Goal: Book appointment/travel/reservation

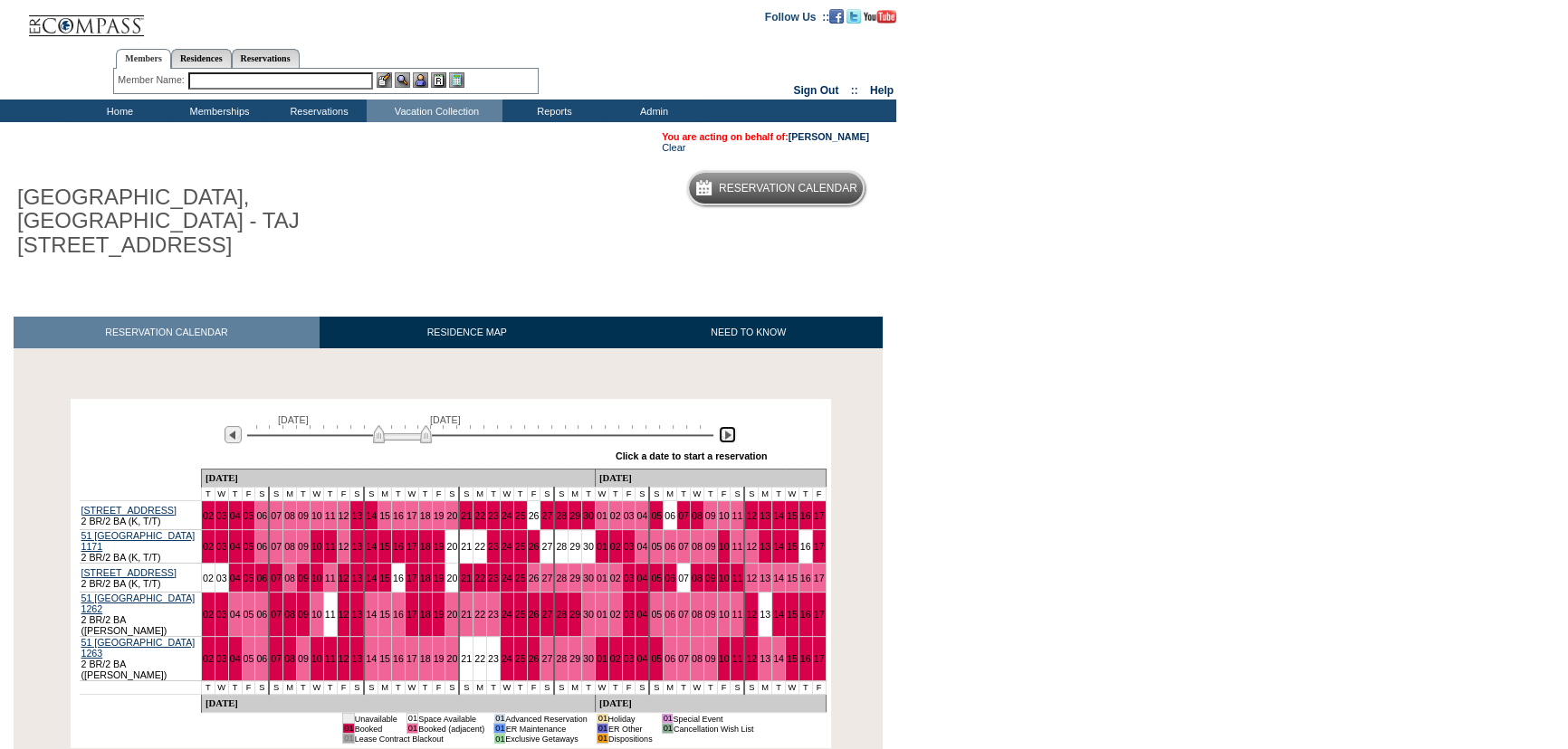
click at [723, 426] on img at bounding box center [727, 434] width 17 height 17
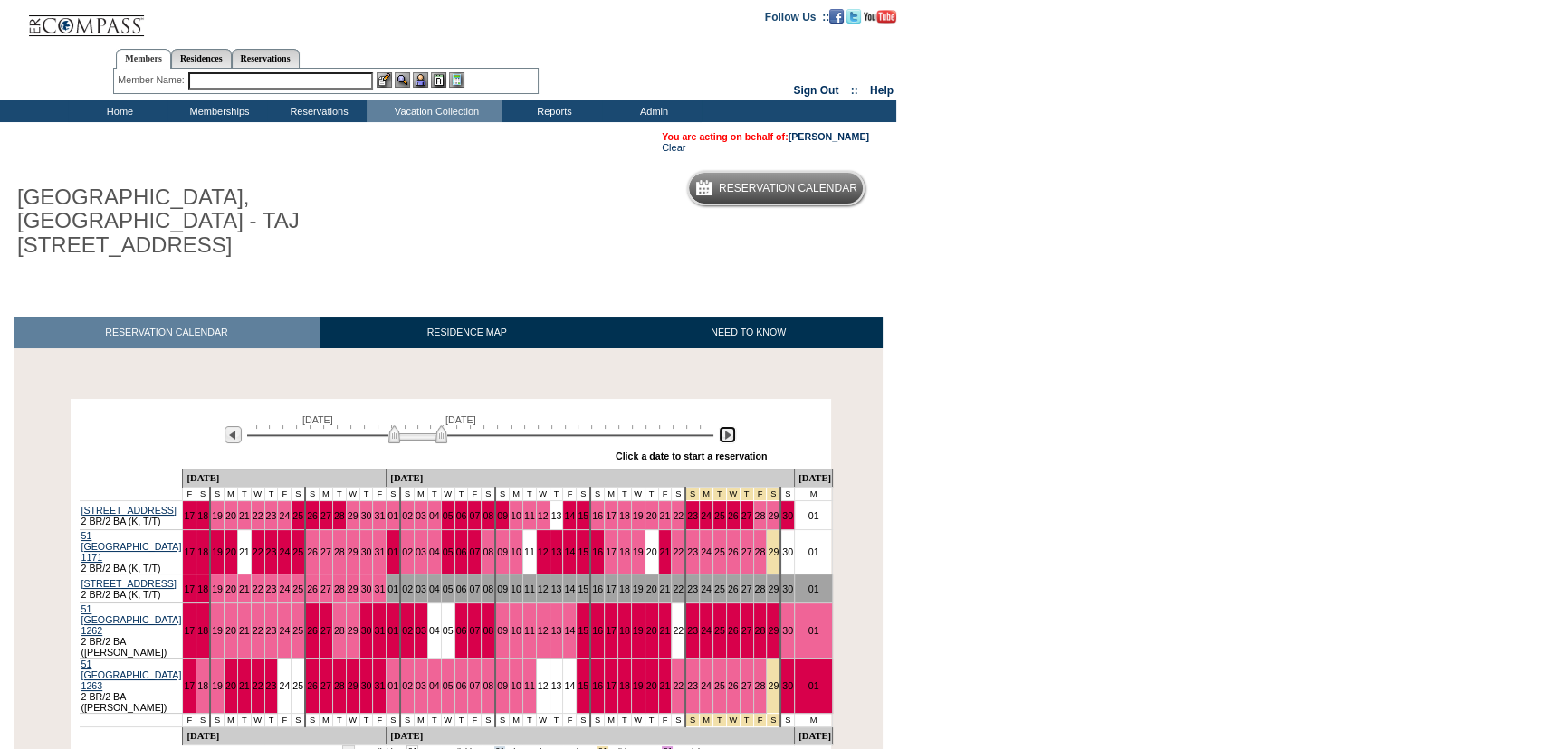
click at [723, 426] on img at bounding box center [727, 434] width 17 height 17
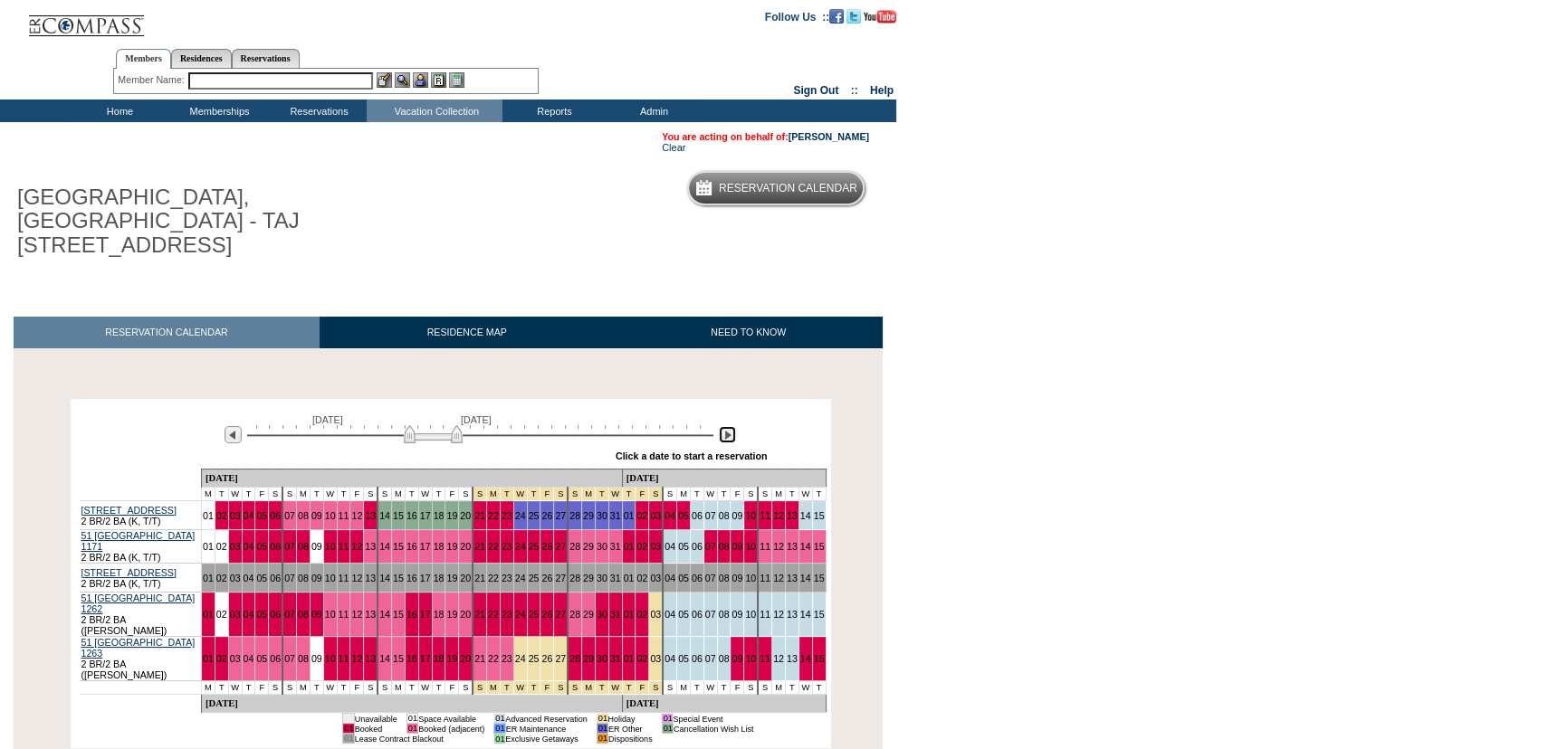
click at [723, 426] on img at bounding box center [727, 434] width 17 height 17
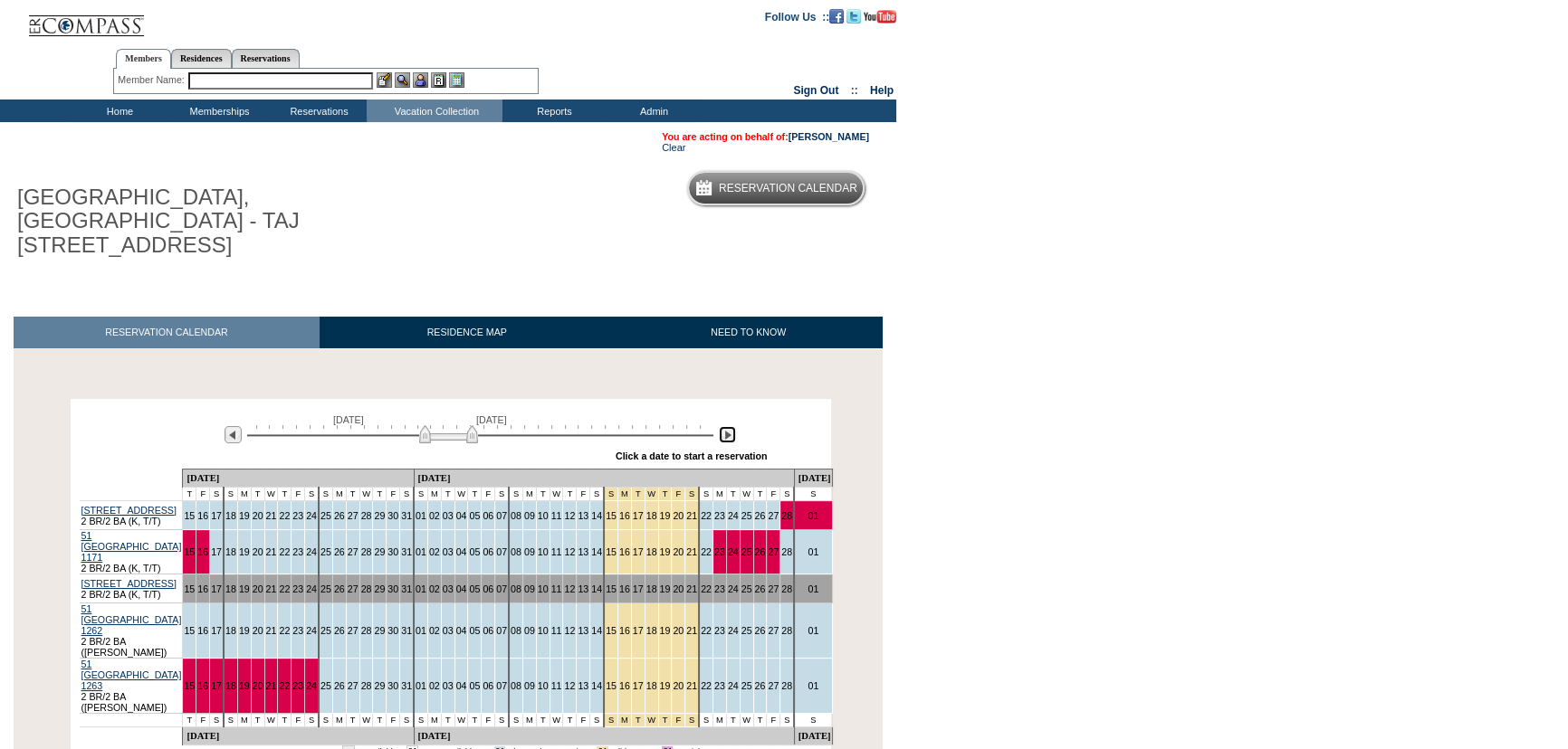
click at [723, 426] on img at bounding box center [727, 434] width 17 height 17
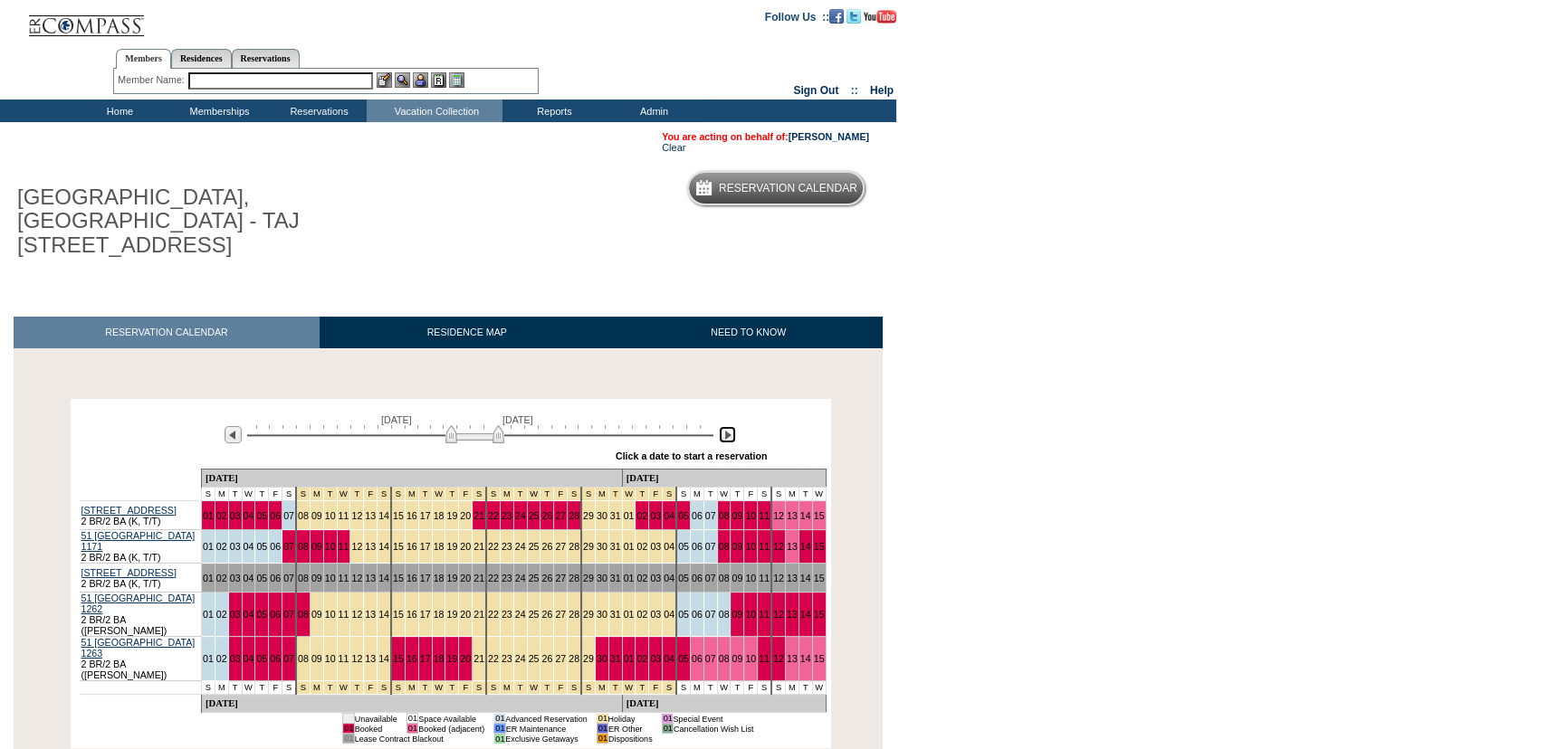
drag, startPoint x: 487, startPoint y: 412, endPoint x: 498, endPoint y: 408, distance: 11.7
click at [498, 425] on img at bounding box center [474, 434] width 58 height 18
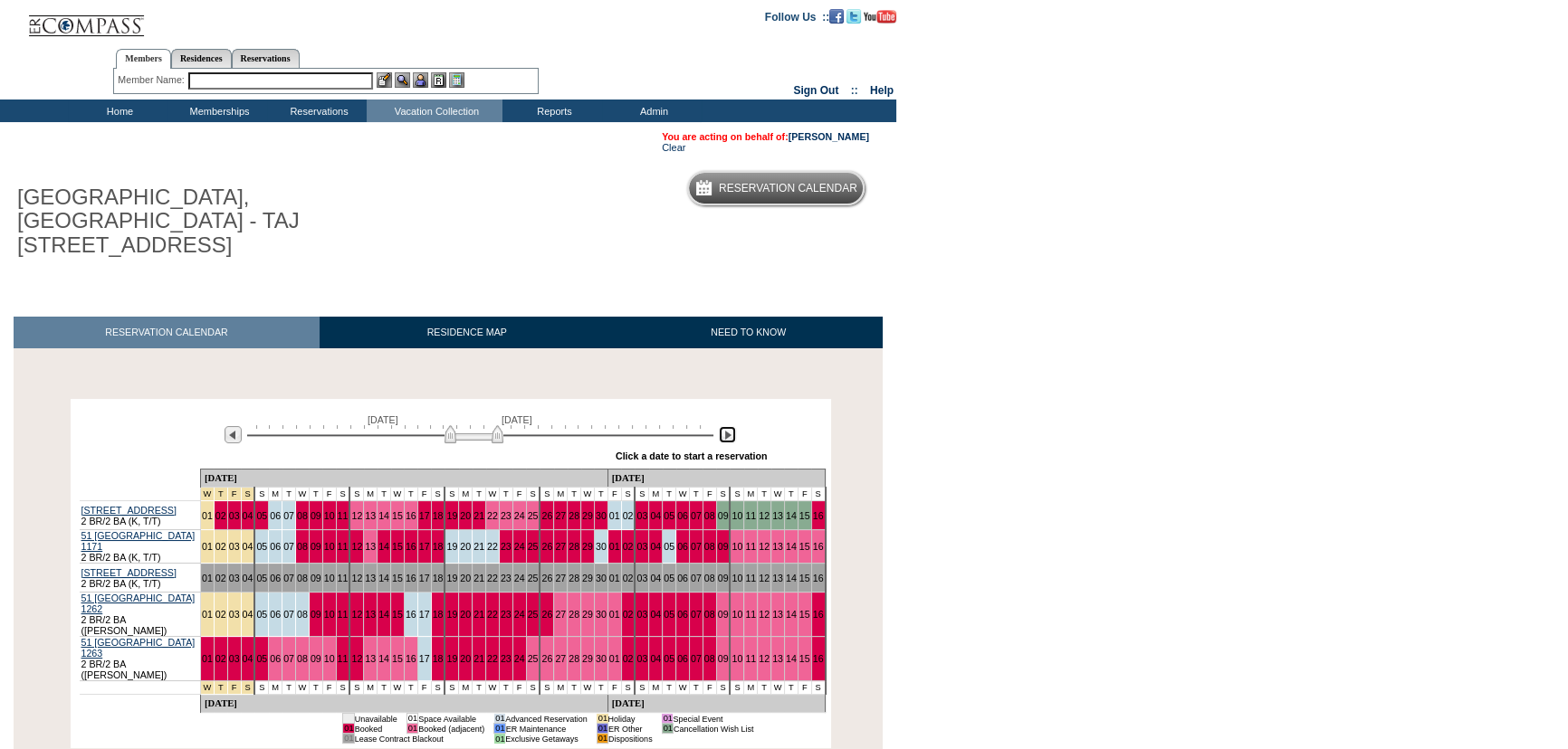
click at [497, 425] on img at bounding box center [474, 434] width 58 height 18
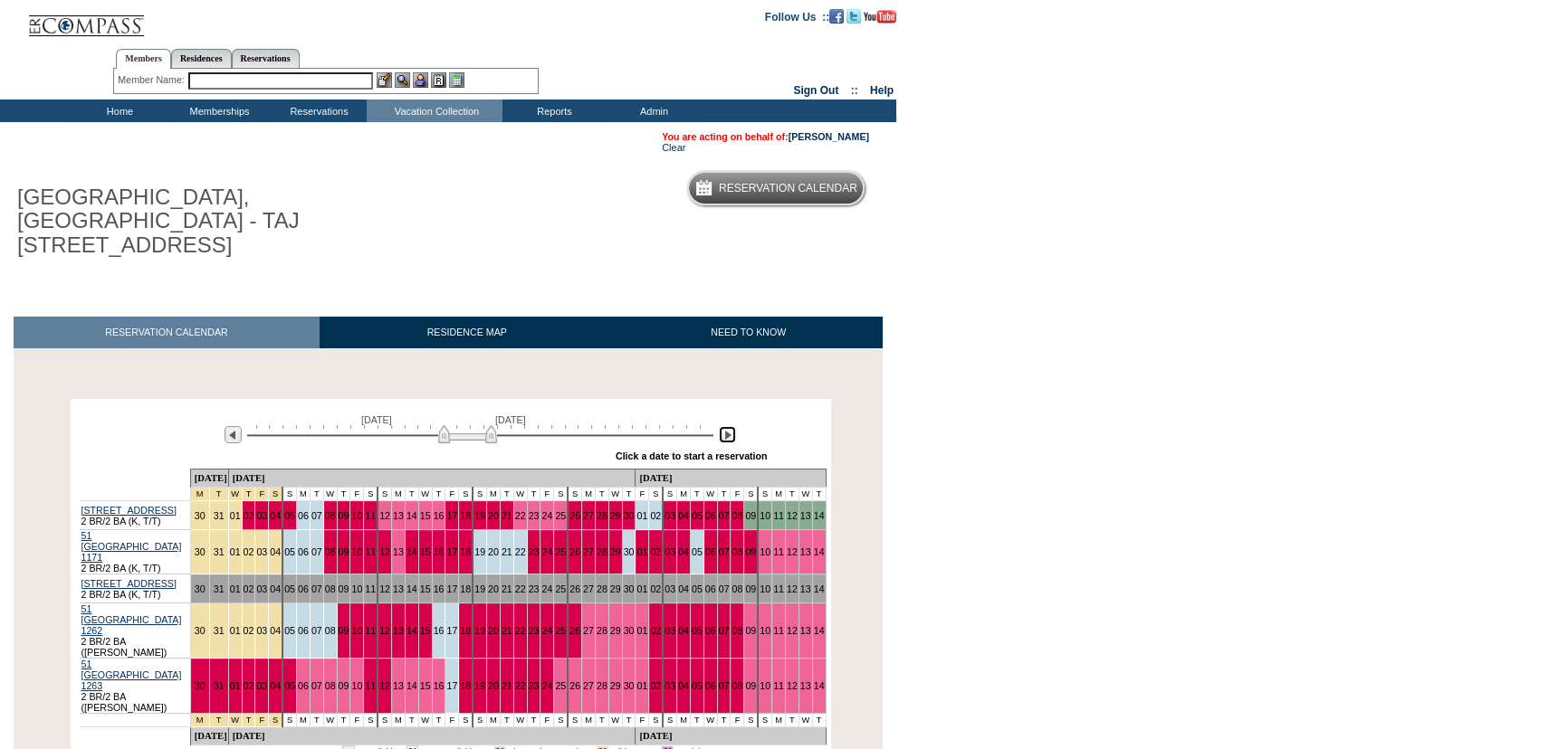
click at [445, 425] on img at bounding box center [467, 434] width 58 height 18
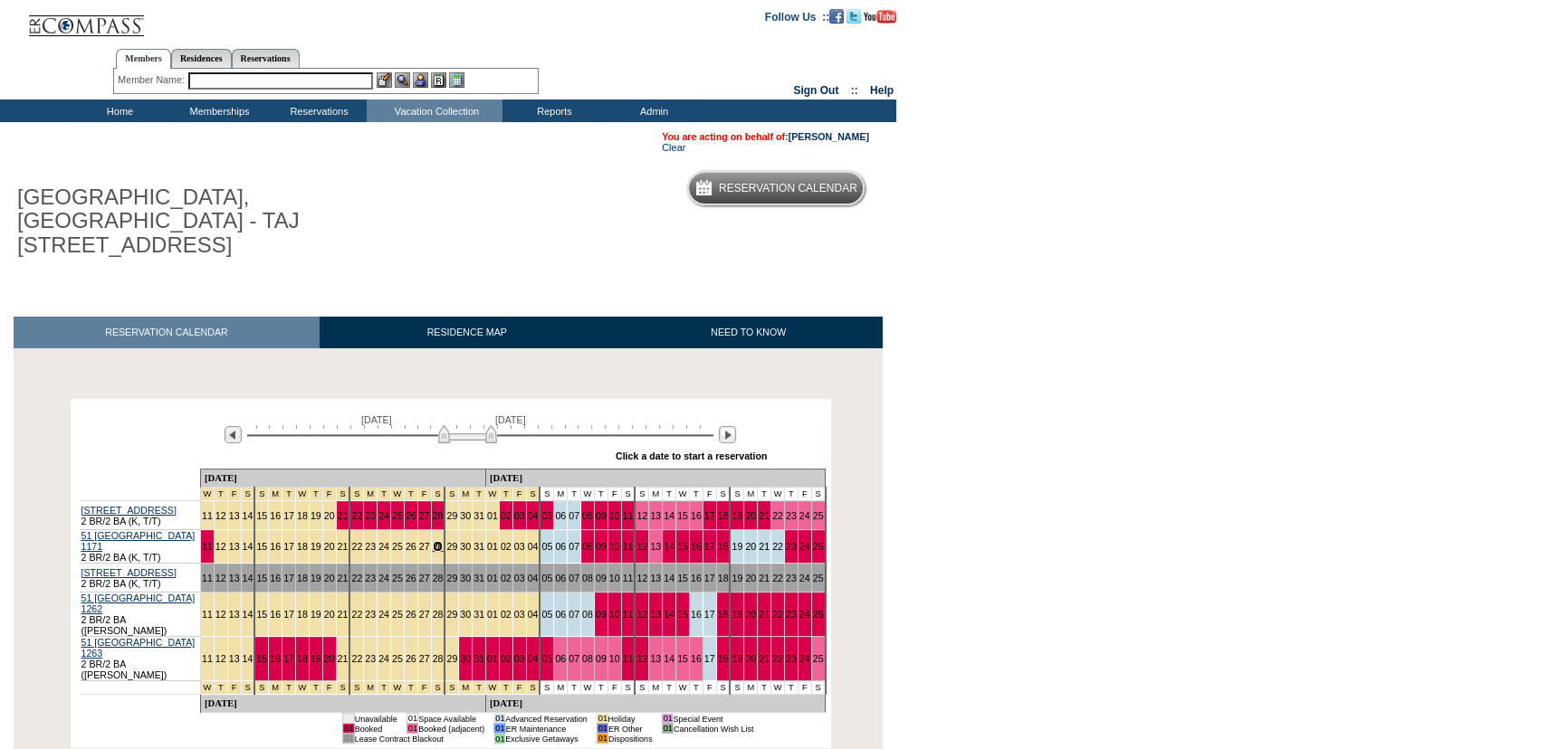
click at [433, 541] on link "28" at bounding box center [438, 546] width 11 height 11
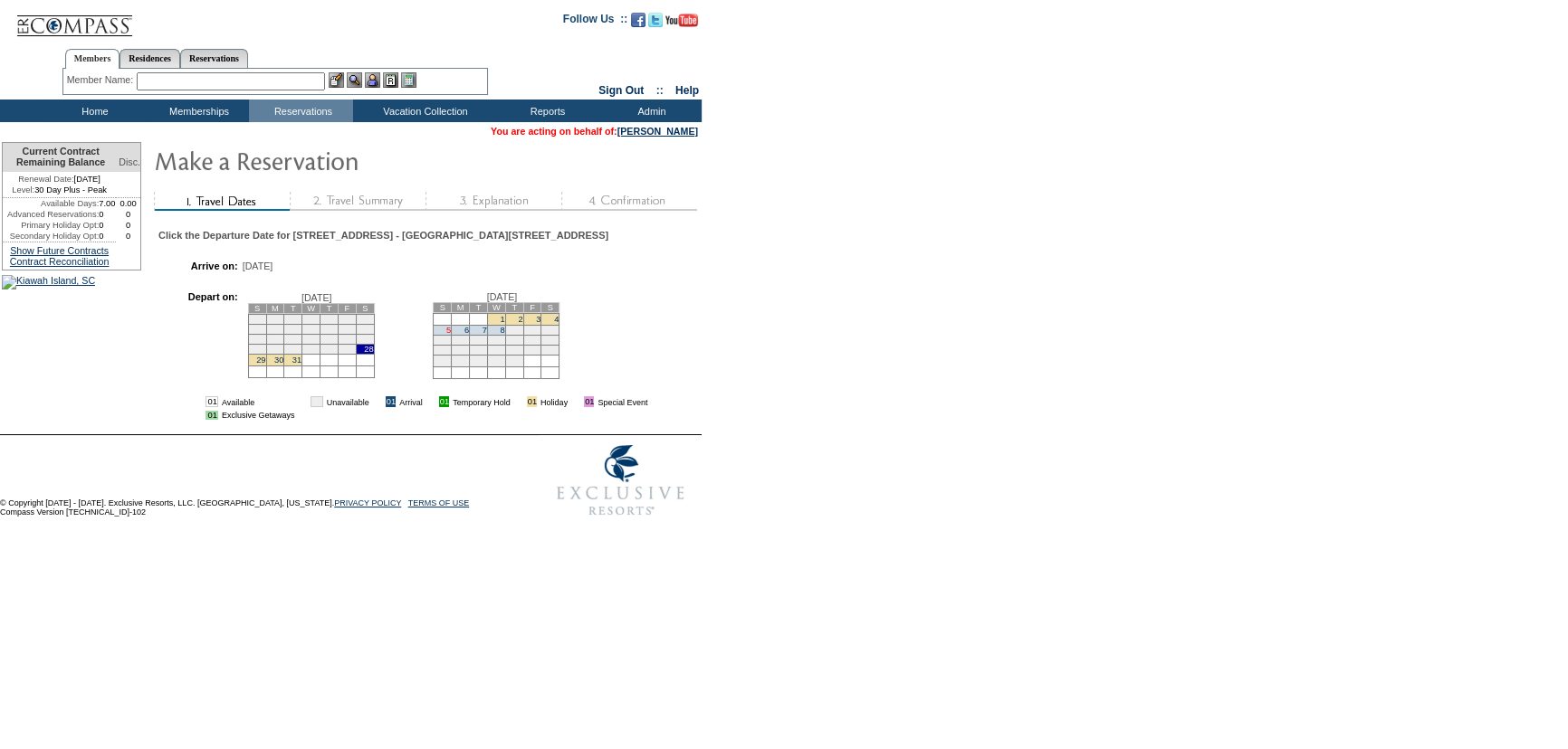
click at [451, 335] on link "5" at bounding box center [448, 330] width 5 height 9
